Goal: Information Seeking & Learning: Learn about a topic

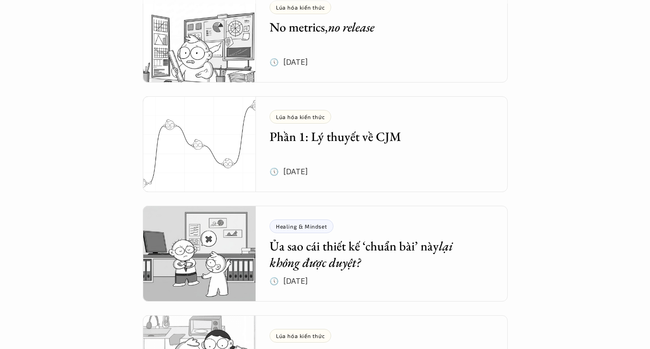
scroll to position [220, 0]
click at [337, 31] on em "no release" at bounding box center [351, 27] width 47 height 16
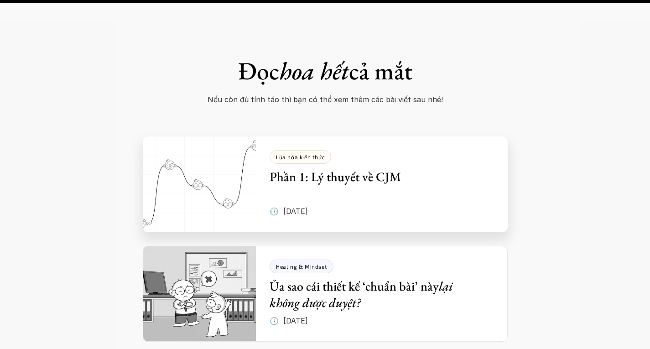
scroll to position [3575, 0]
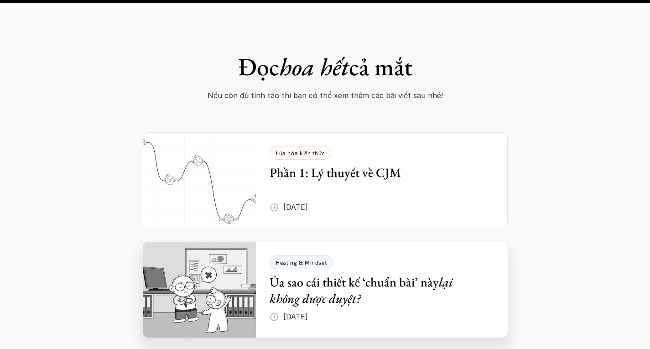
click at [332, 274] on em "lại không được duyệt?" at bounding box center [363, 290] width 186 height 33
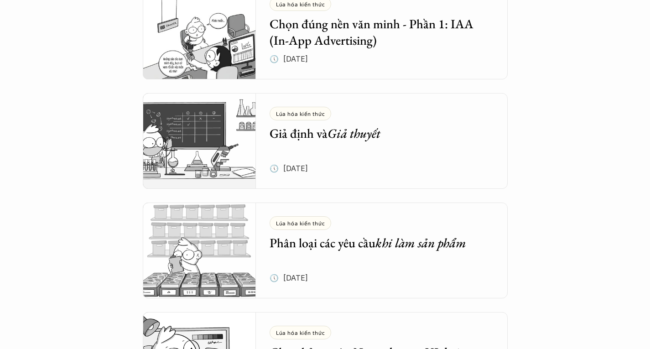
scroll to position [992, 0]
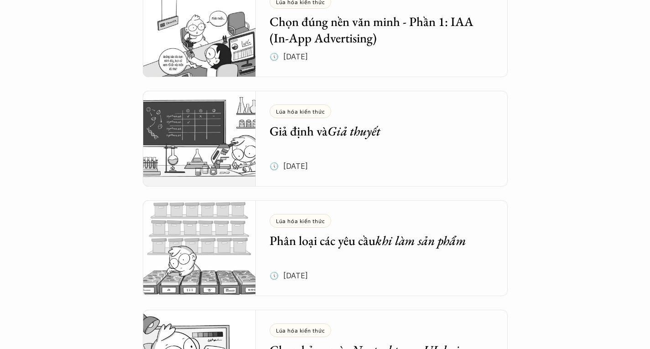
click at [347, 134] on em "Giả thuyết" at bounding box center [354, 131] width 53 height 16
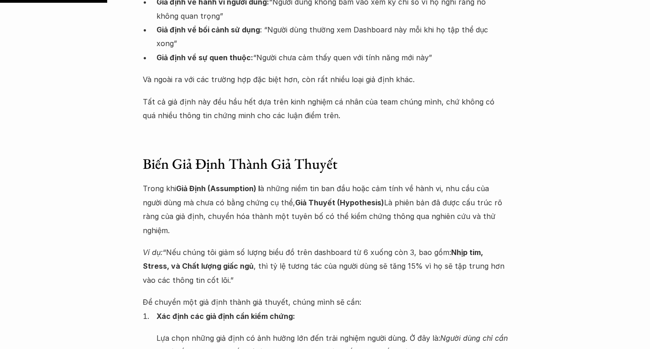
scroll to position [794, 0]
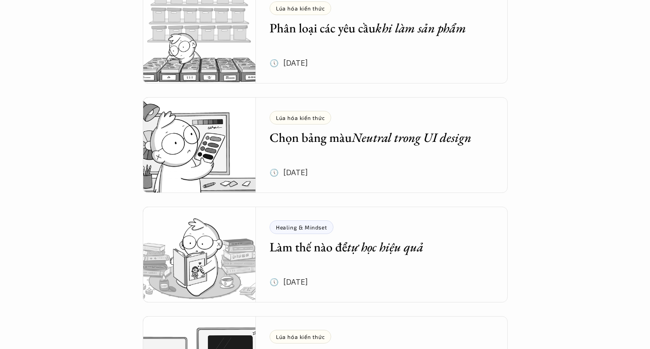
click at [347, 134] on h5 "Chọn bảng màu Neutral trong UI design" at bounding box center [375, 137] width 211 height 16
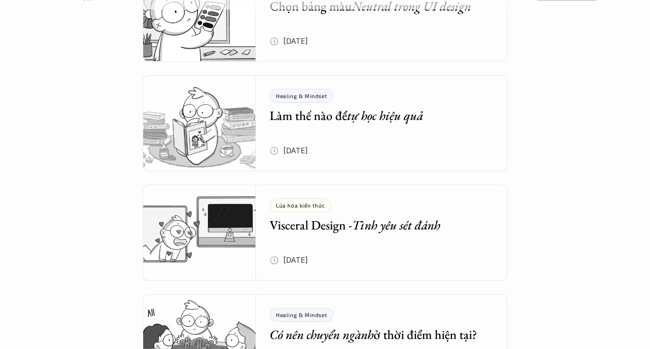
scroll to position [1340, 0]
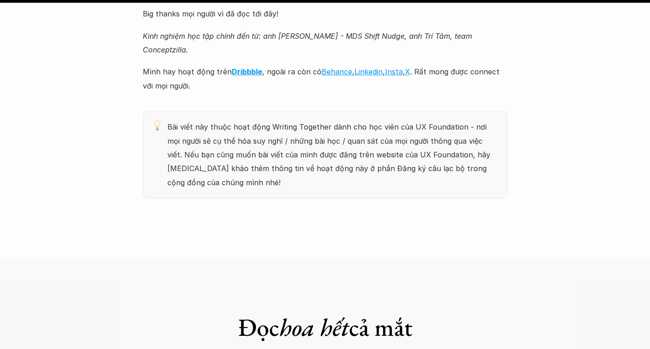
scroll to position [9911, 0]
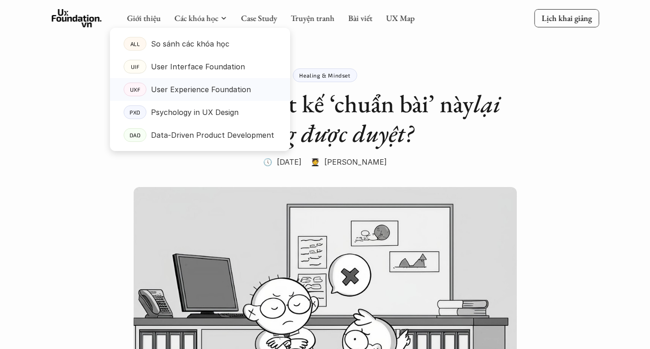
click at [193, 90] on p "User Experience Foundation" at bounding box center [201, 90] width 100 height 14
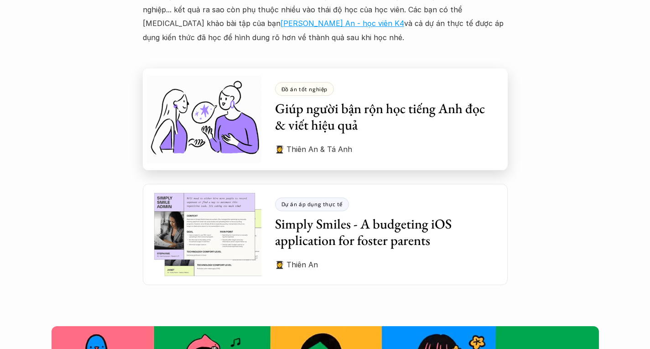
scroll to position [2534, 0]
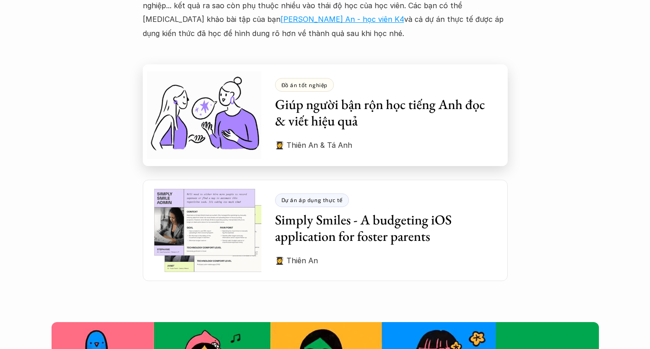
click at [373, 96] on h3 "Giúp người bận rộn học tiếng Anh đọc & viết hiệu quả" at bounding box center [384, 112] width 219 height 33
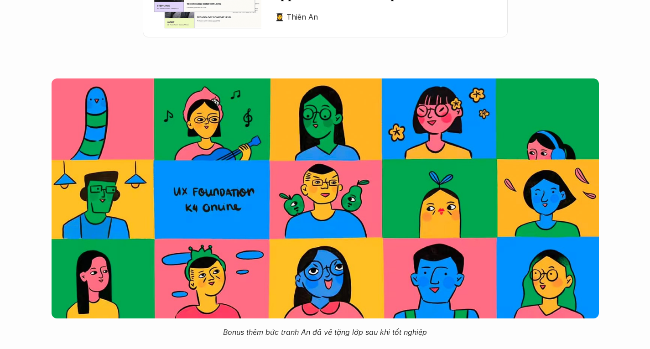
scroll to position [2780, 0]
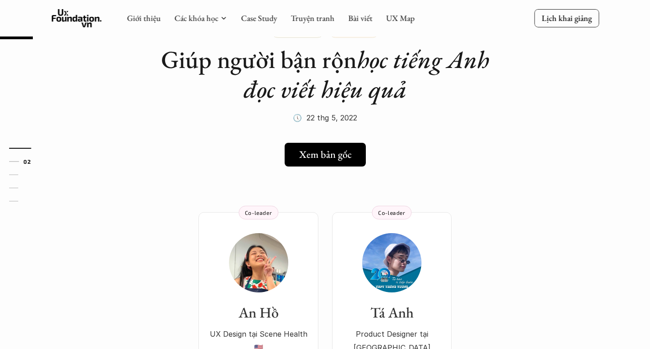
scroll to position [85, 0]
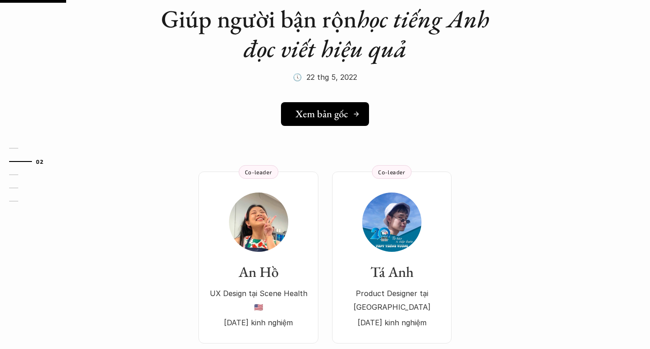
click at [332, 111] on h5 "Xem bản gốc" at bounding box center [322, 114] width 52 height 12
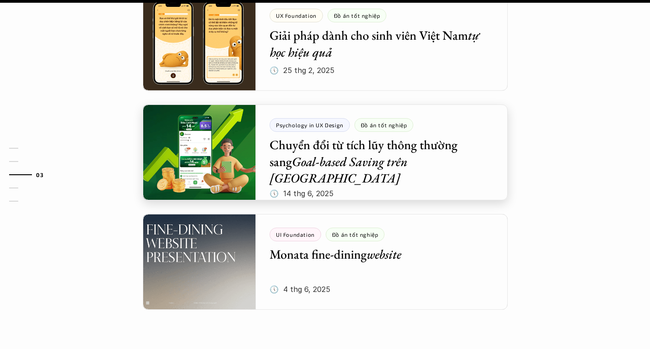
scroll to position [864, 0]
